Goal: Check status: Check status

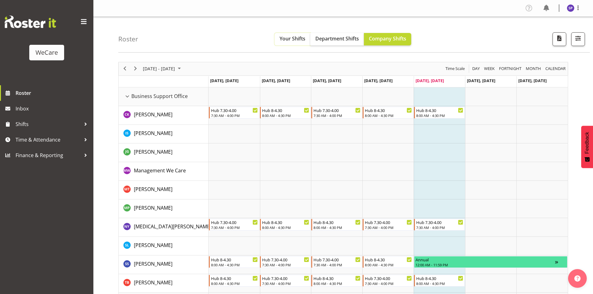
drag, startPoint x: 293, startPoint y: 41, endPoint x: 299, endPoint y: 52, distance: 13.0
click at [293, 40] on span "Your Shifts" at bounding box center [293, 38] width 26 height 7
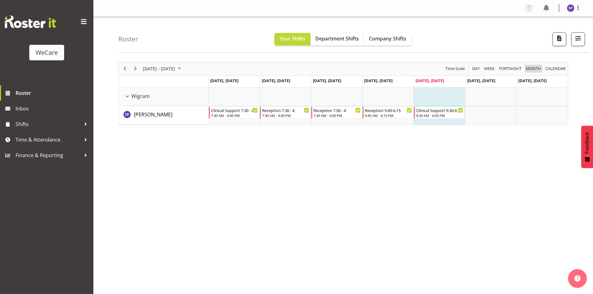
click at [529, 68] on span "Month" at bounding box center [534, 69] width 17 height 8
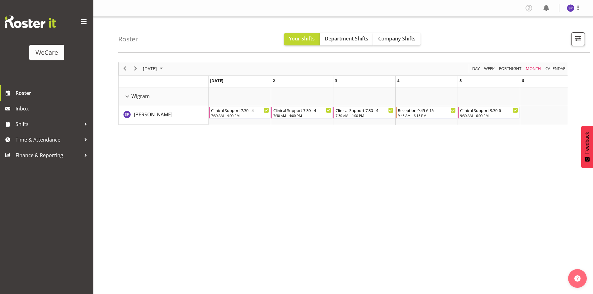
click at [542, 67] on div "Month" at bounding box center [534, 68] width 20 height 13
click at [546, 67] on span "calendar" at bounding box center [555, 69] width 21 height 8
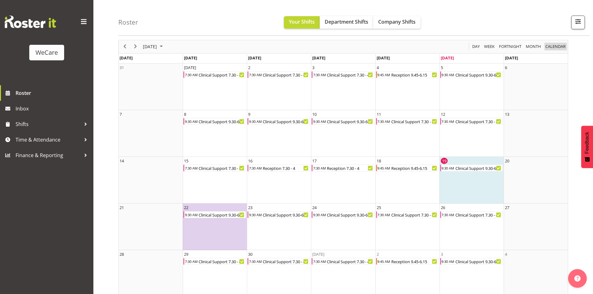
scroll to position [30, 0]
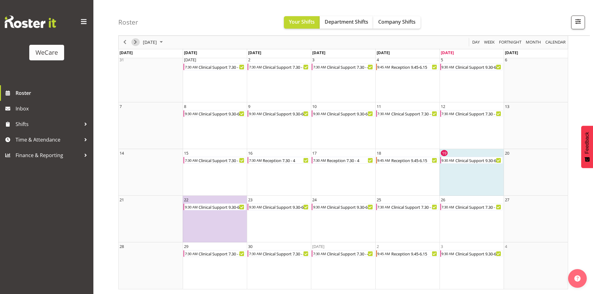
click at [138, 40] on span "Next" at bounding box center [135, 43] width 7 height 8
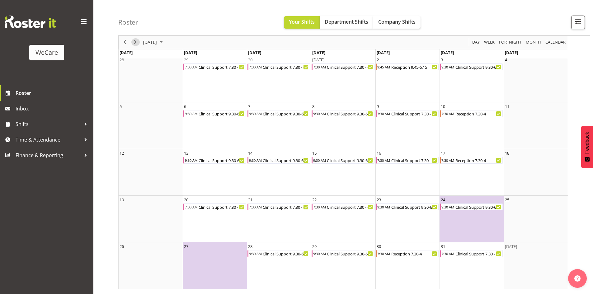
click at [139, 41] on button "Next" at bounding box center [135, 43] width 8 height 8
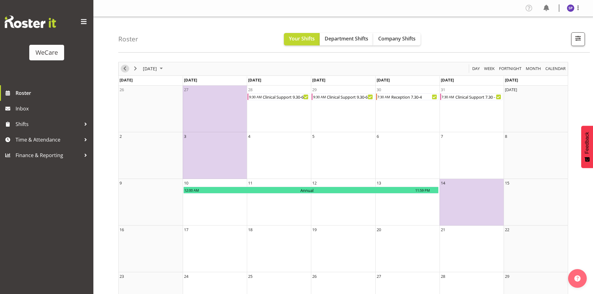
click at [128, 69] on span "Previous" at bounding box center [124, 69] width 7 height 8
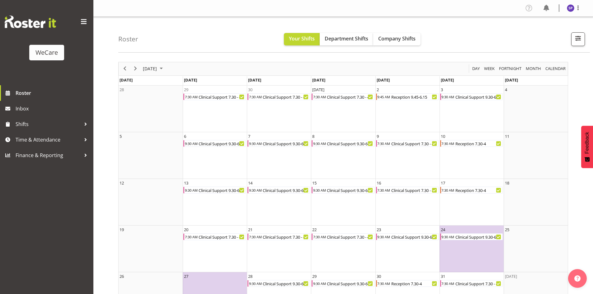
click at [443, 28] on div "Roster Your Shifts Department Shifts Company Shifts All Locations Clear Busines…" at bounding box center [354, 35] width 472 height 36
